Goal: Task Accomplishment & Management: Use online tool/utility

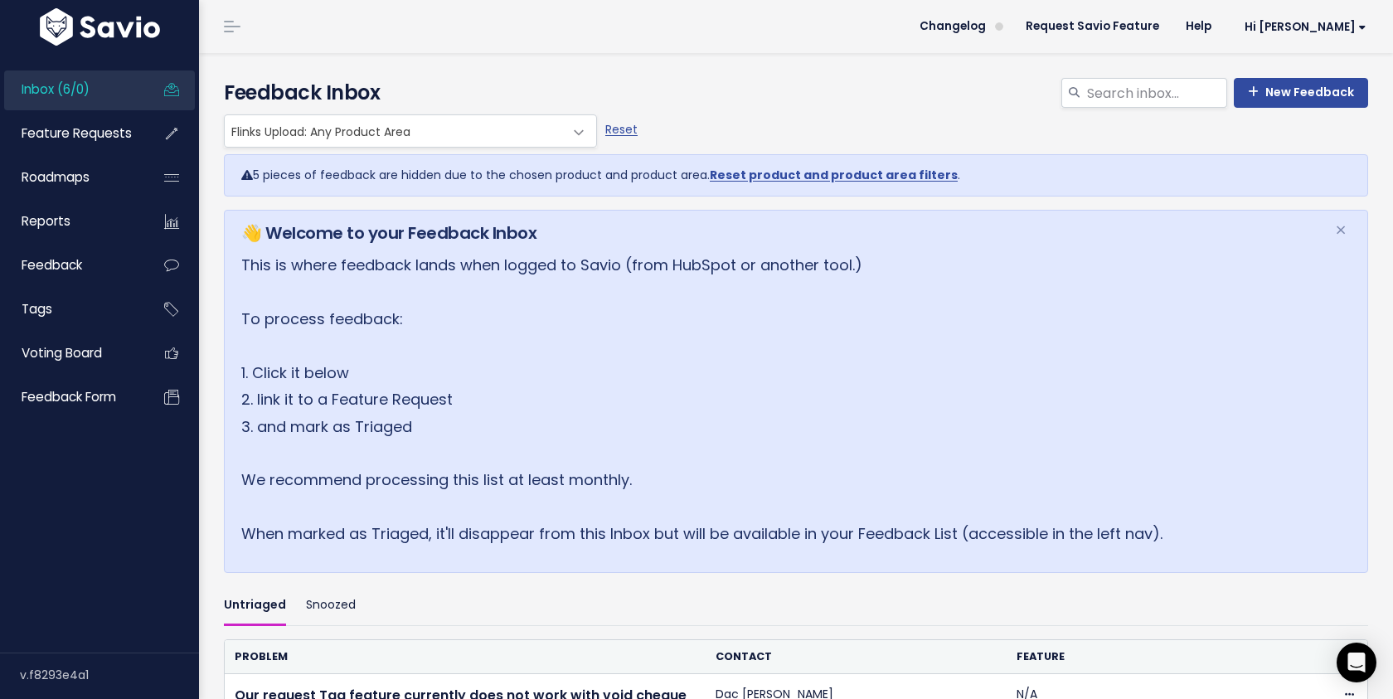
scroll to position [221, 0]
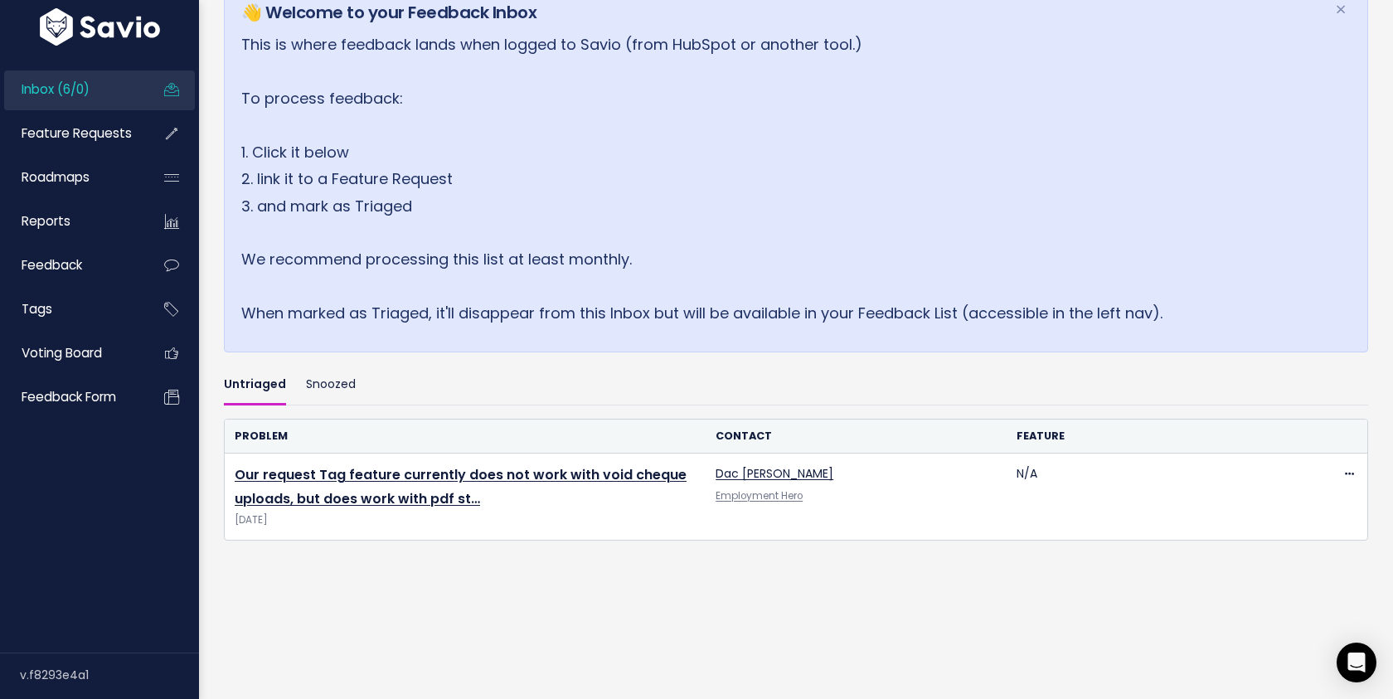
click at [85, 86] on span "Inbox (6/0)" at bounding box center [56, 88] width 68 height 17
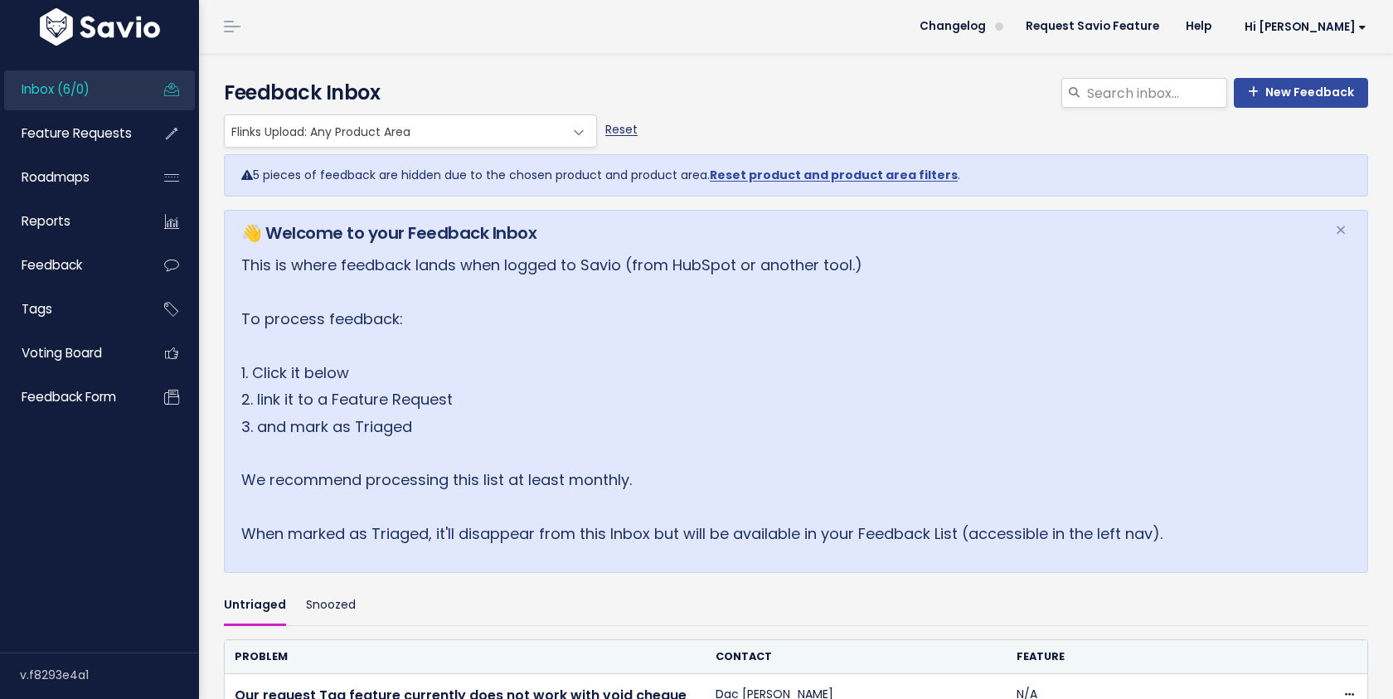
click at [624, 124] on link "Reset" at bounding box center [621, 129] width 32 height 17
select select ":"
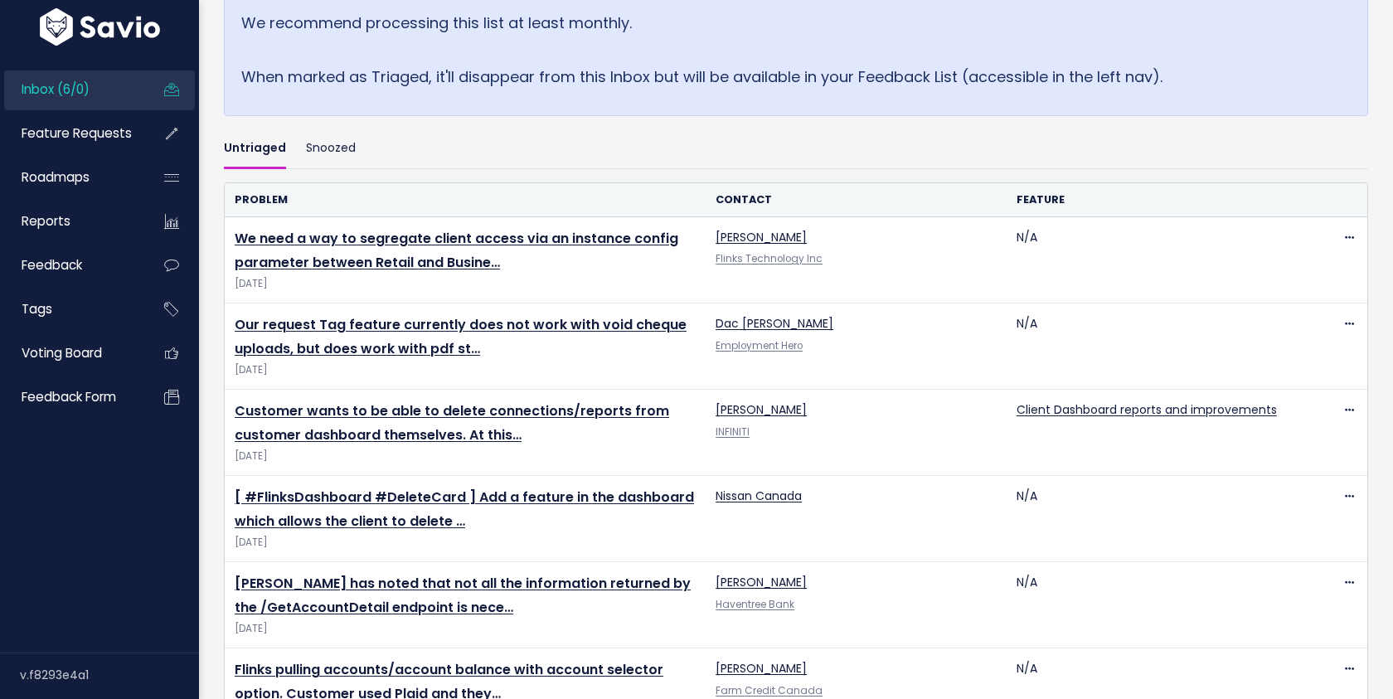
scroll to position [457, 0]
